Goal: Information Seeking & Learning: Learn about a topic

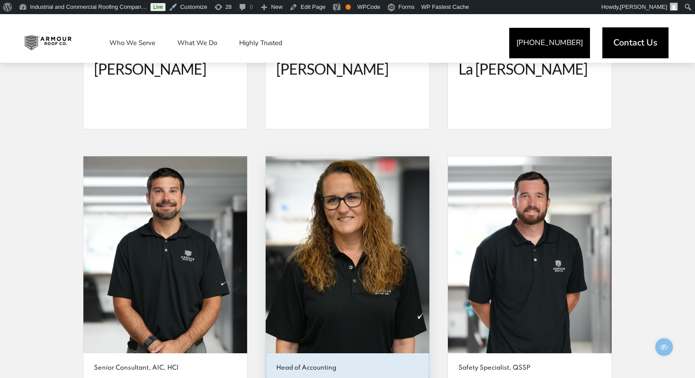
scroll to position [2653, 0]
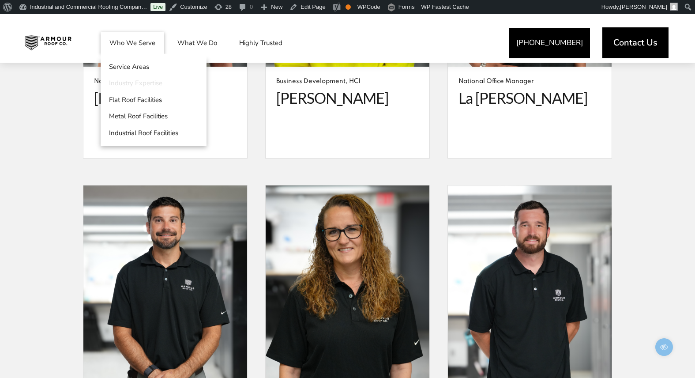
click at [132, 83] on link "Industry Expertise" at bounding box center [154, 83] width 106 height 17
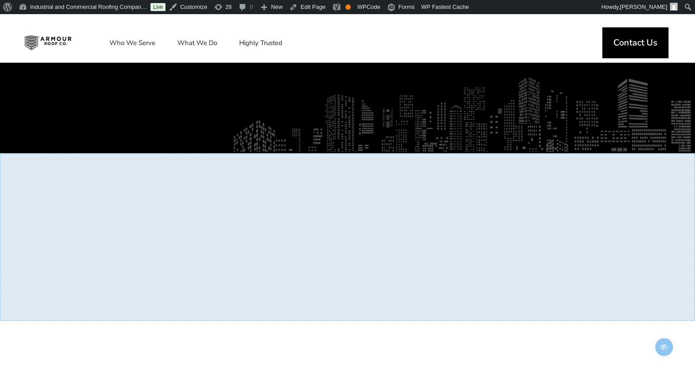
scroll to position [124, 0]
